Goal: Task Accomplishment & Management: Manage account settings

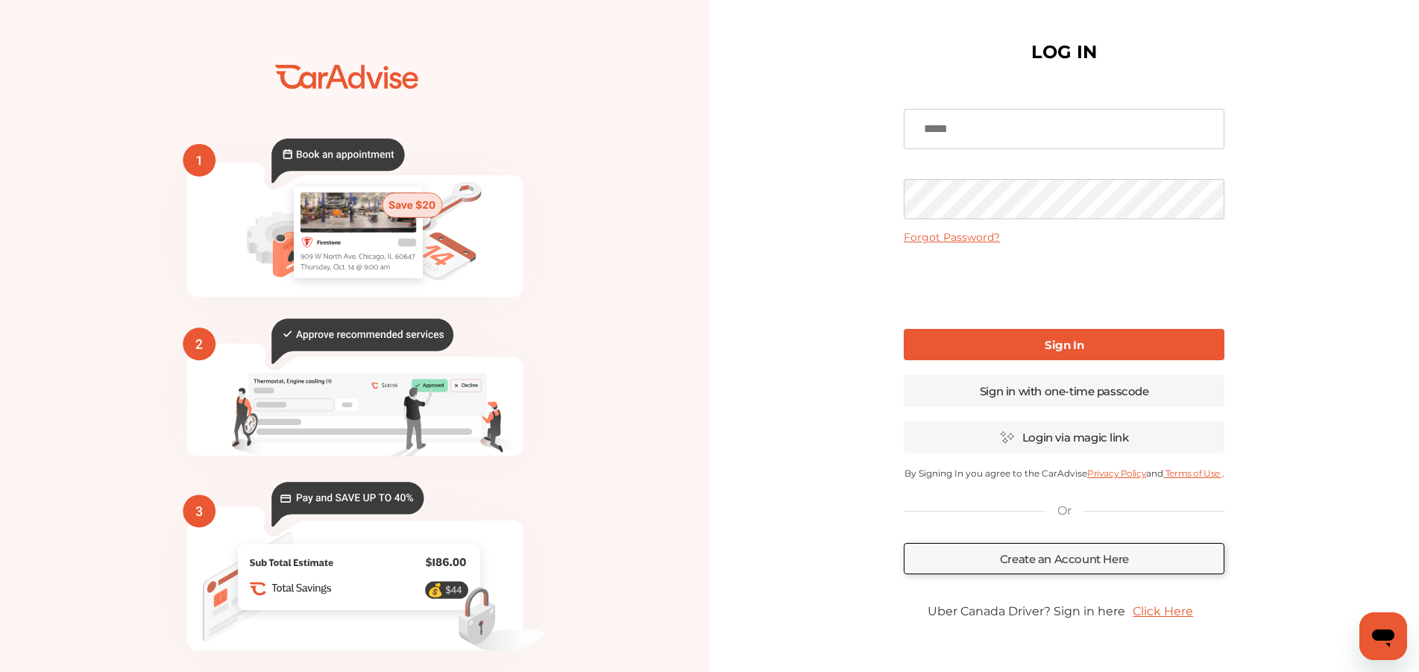
type input "**********"
click at [980, 335] on link "Sign In" at bounding box center [1064, 344] width 321 height 31
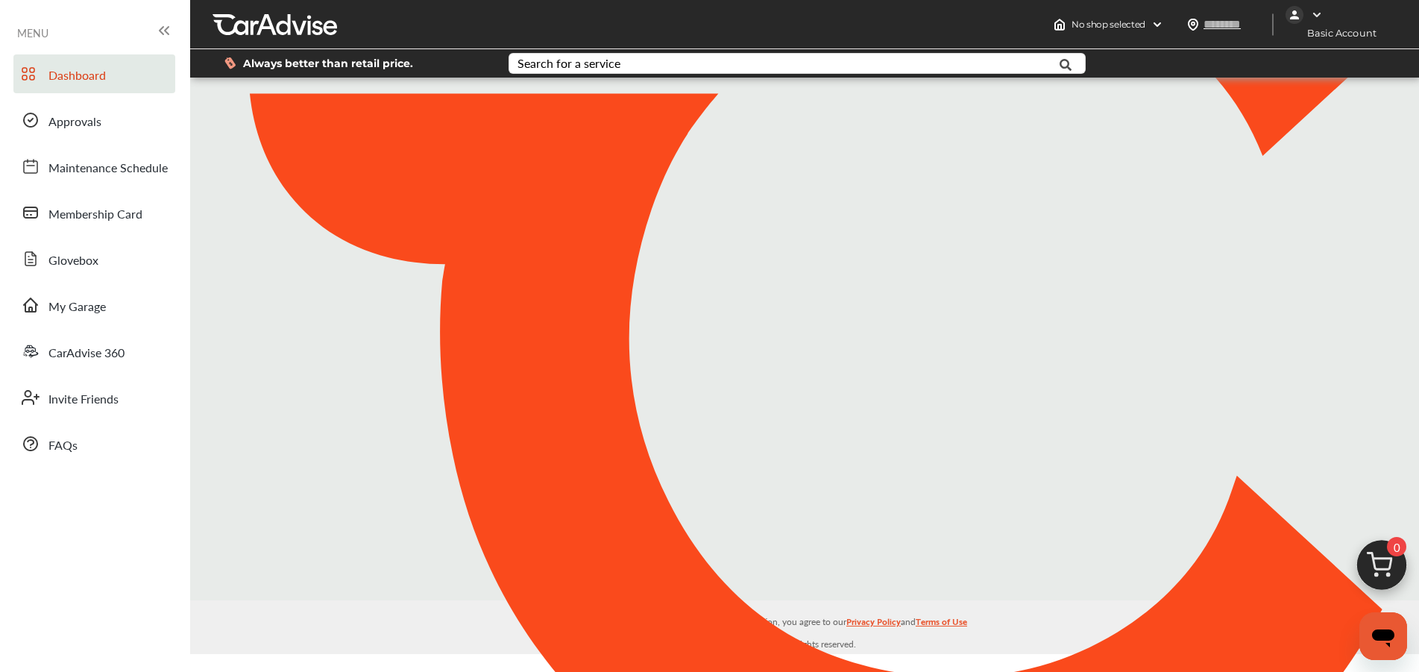
type input "*****"
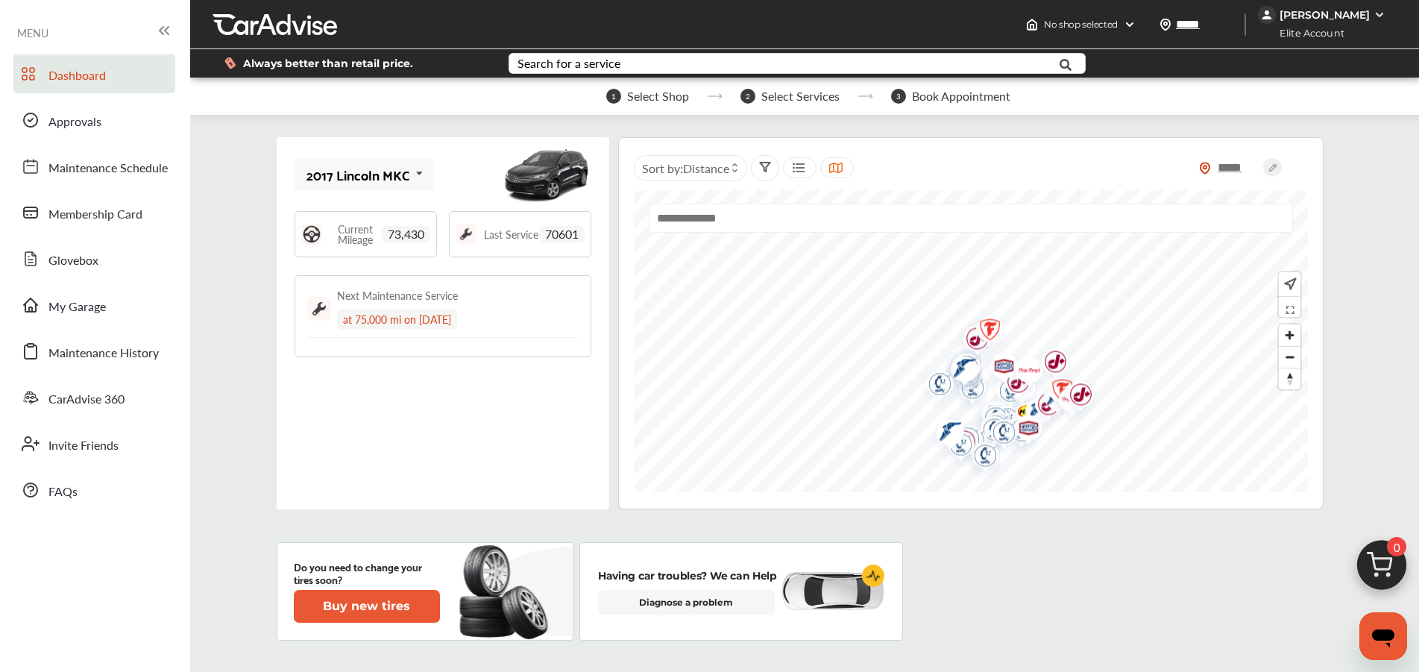
click at [169, 31] on icon at bounding box center [164, 31] width 18 height 18
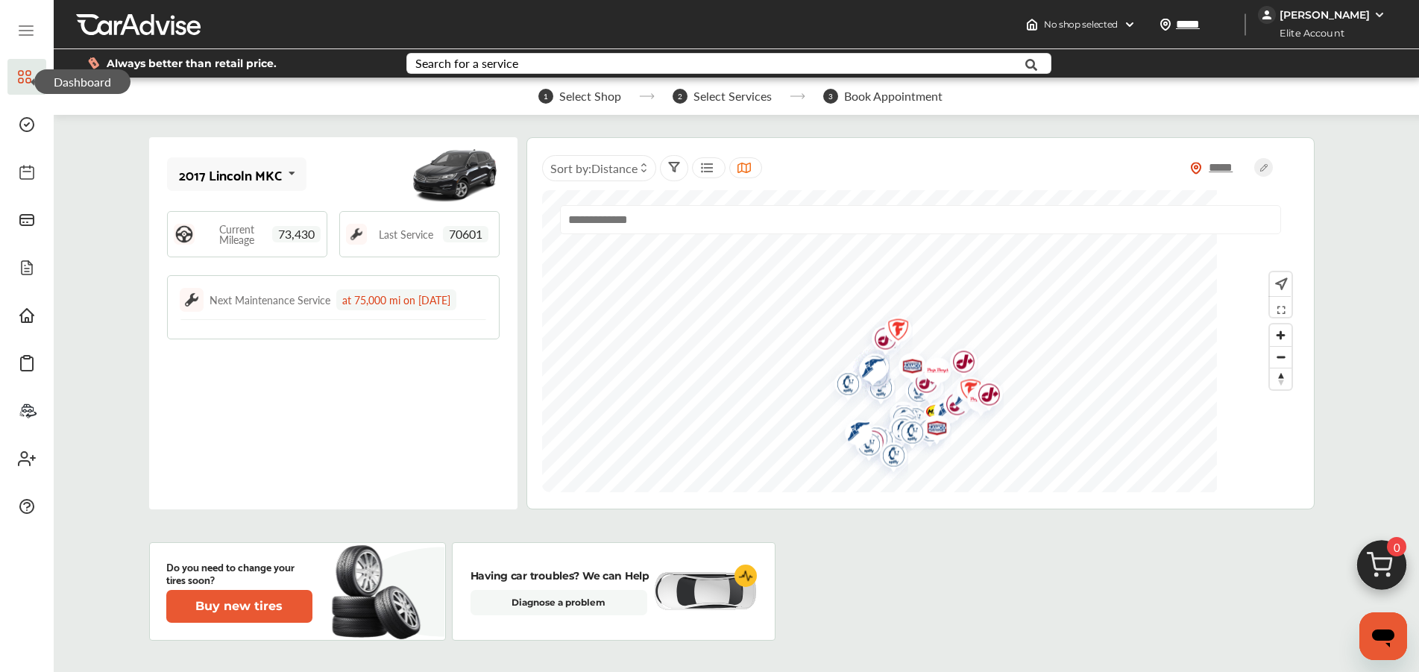
click at [20, 83] on icon at bounding box center [24, 77] width 13 height 18
click at [23, 31] on icon at bounding box center [25, 31] width 13 height 0
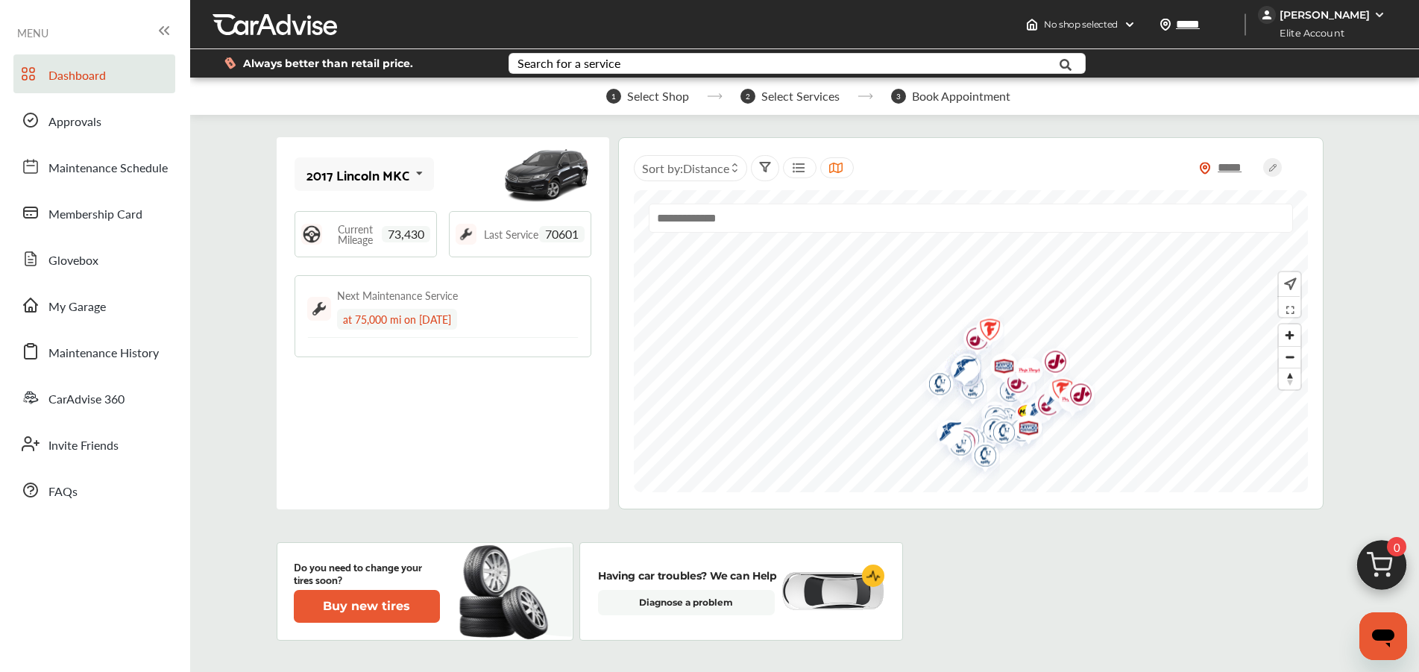
click at [1328, 16] on div "[PERSON_NAME]" at bounding box center [1324, 14] width 90 height 13
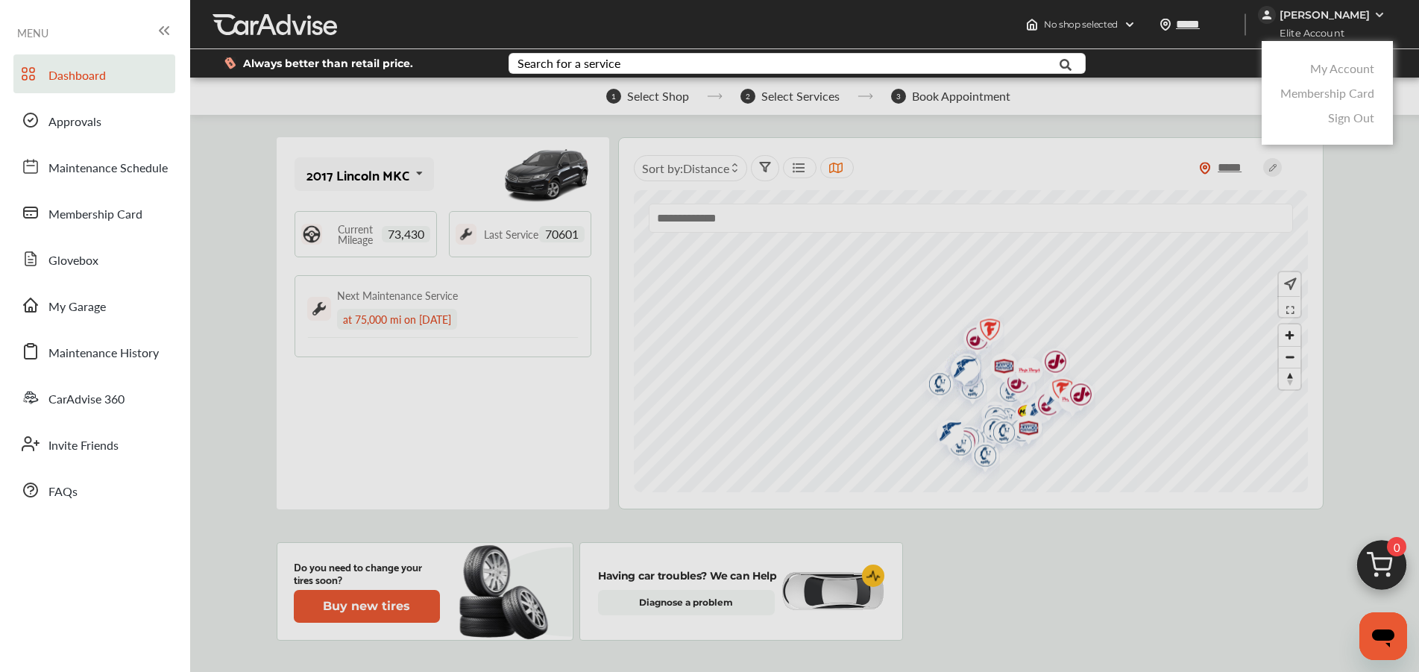
click at [1327, 72] on link "My Account" at bounding box center [1342, 68] width 64 height 17
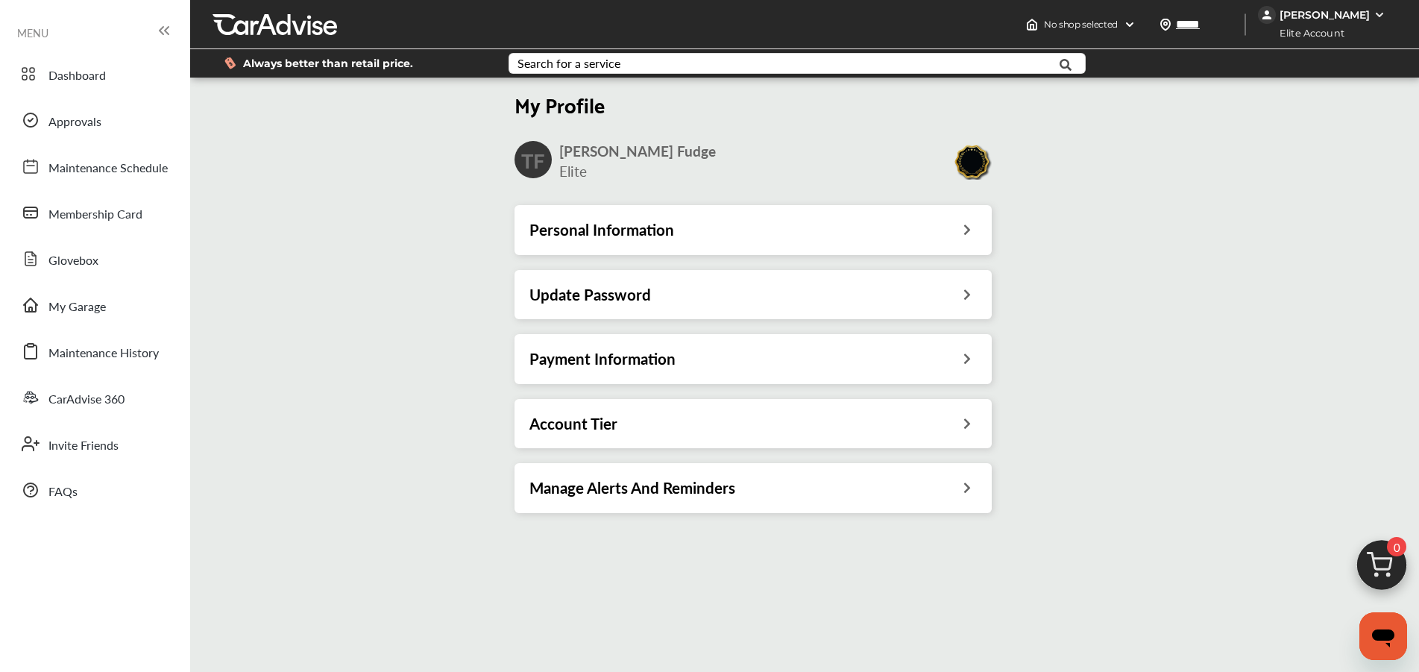
click at [740, 376] on div "Payment Information" at bounding box center [752, 358] width 477 height 49
click at [959, 356] on div "Payment Information" at bounding box center [752, 358] width 447 height 19
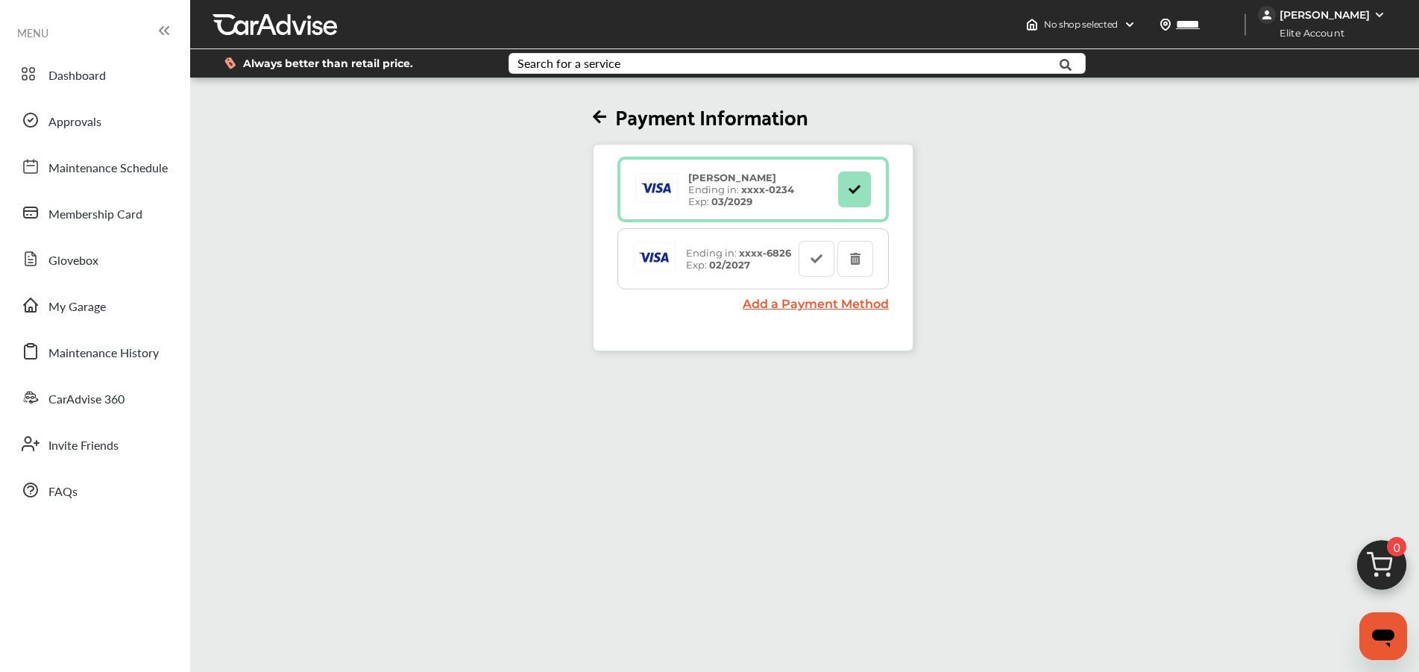
click at [696, 253] on div "Ending in: xxxx- 6826 Exp: 02/2027" at bounding box center [738, 259] width 120 height 24
click at [821, 255] on icon at bounding box center [817, 258] width 14 height 10
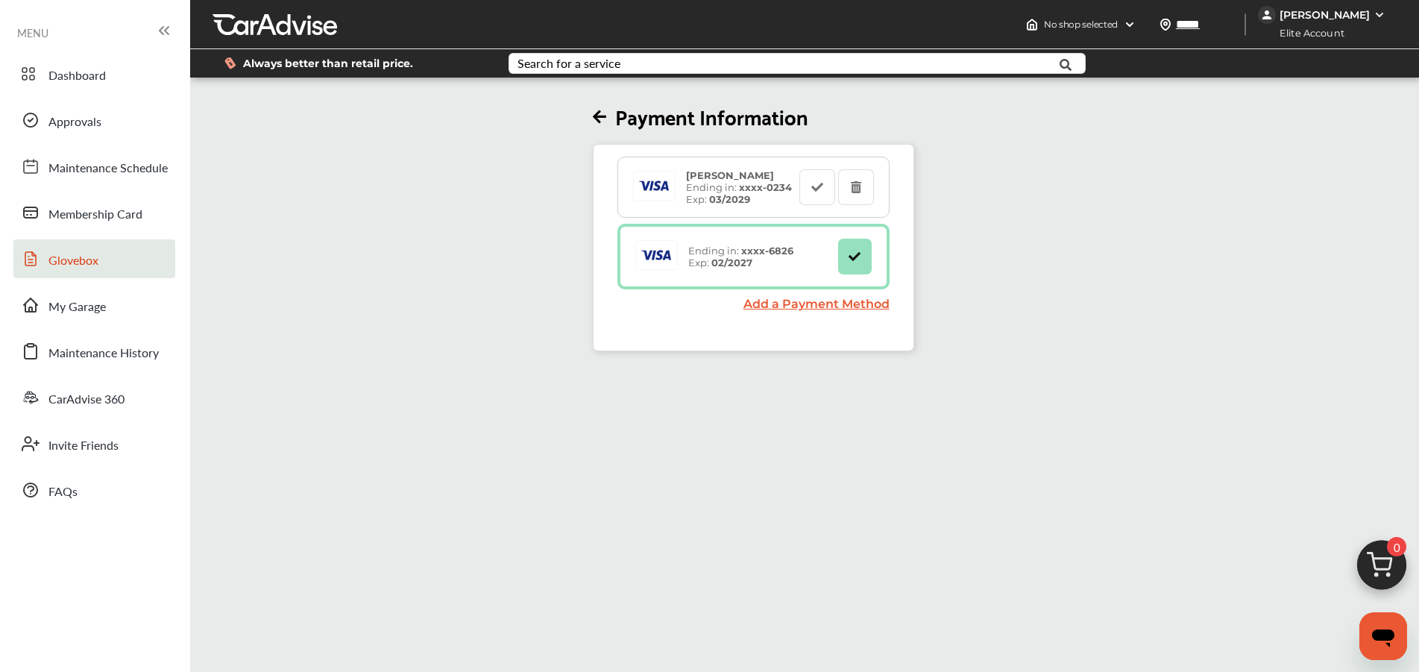
click at [102, 256] on link "Glovebox" at bounding box center [94, 258] width 162 height 39
